Goal: Go to known website: Access a specific website the user already knows

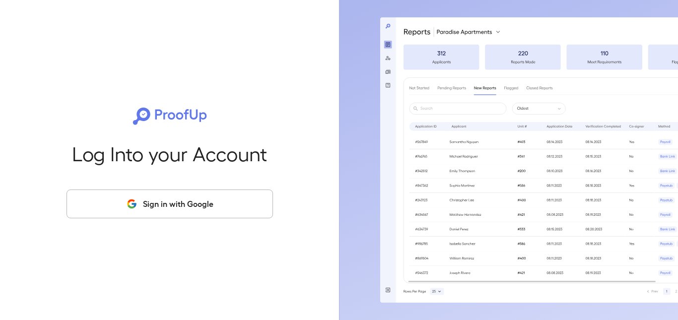
click at [143, 206] on button "Sign in with Google" at bounding box center [170, 204] width 206 height 29
